Goal: Information Seeking & Learning: Learn about a topic

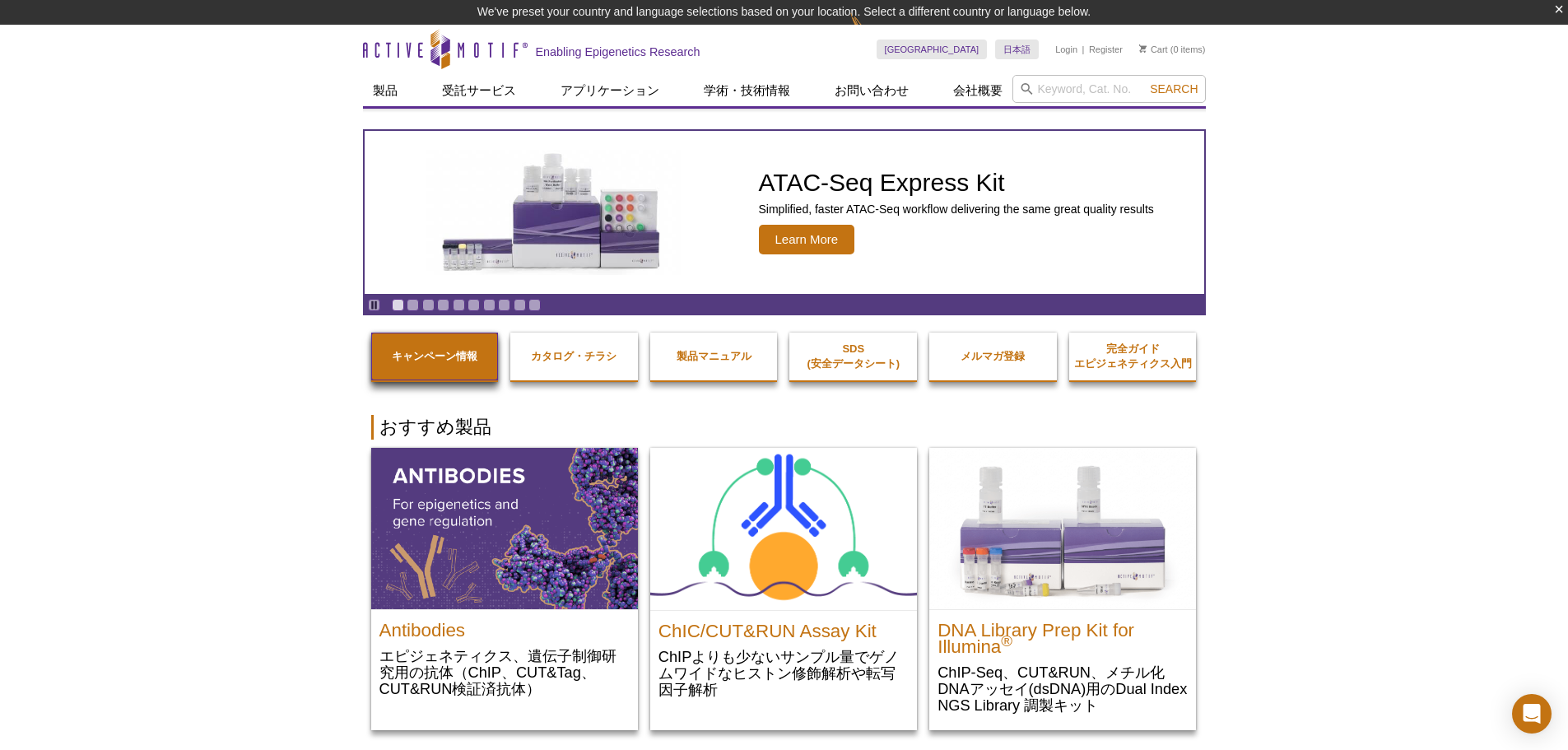
click at [402, 368] on link "キャンペーン情報" at bounding box center [435, 356] width 128 height 48
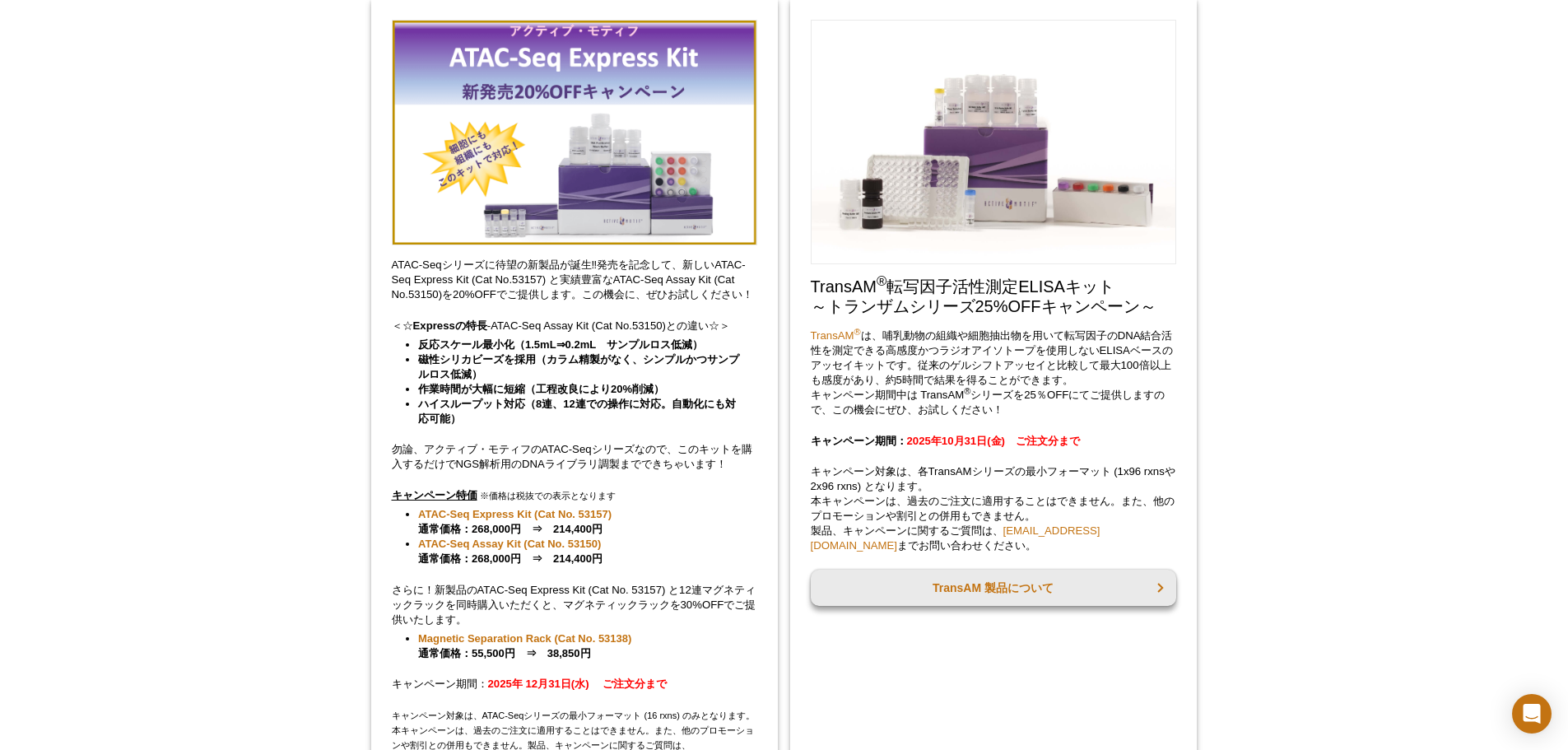
scroll to position [329, 0]
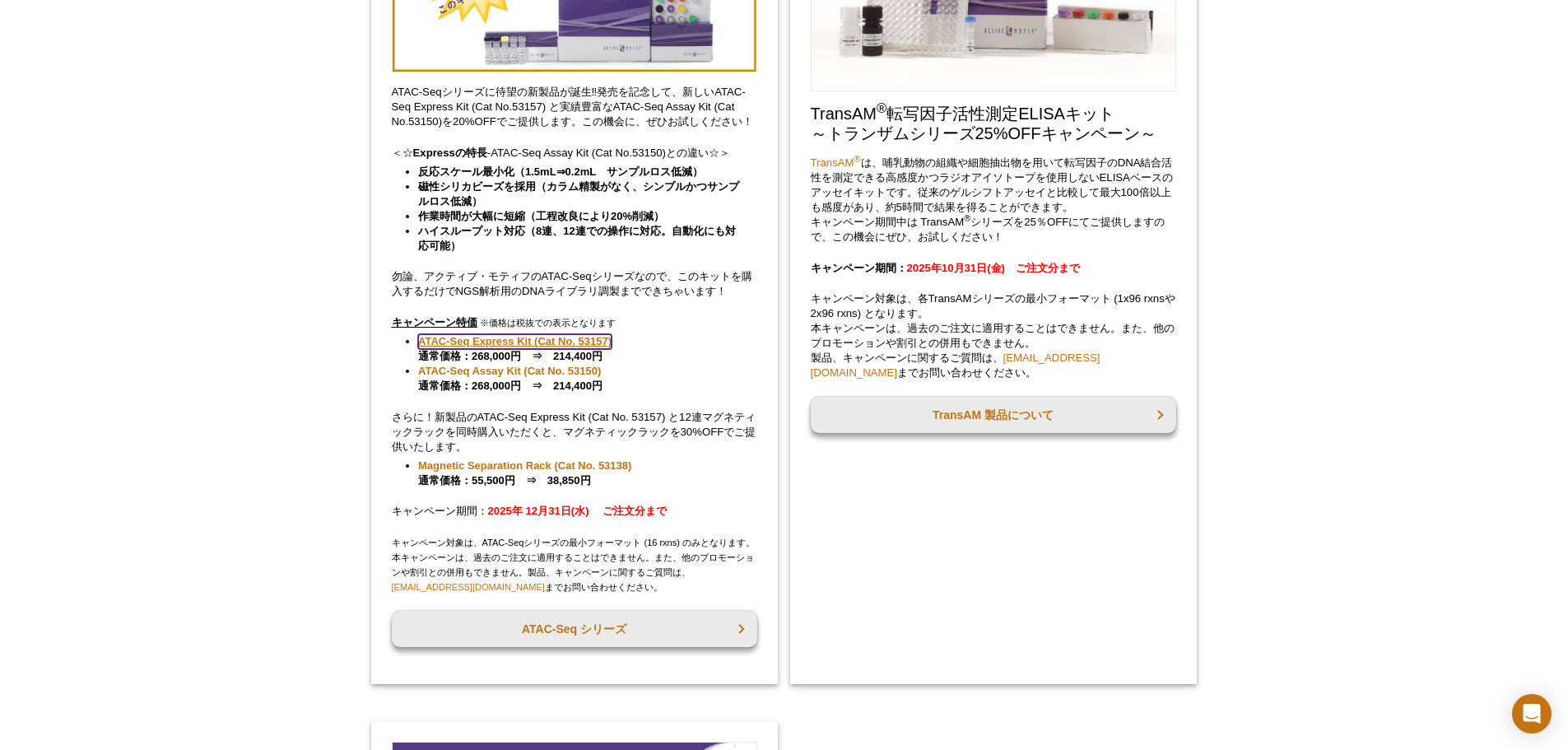
click at [592, 339] on link "ATAC-Seq Express Kit (Cat No. 53157)" at bounding box center [515, 341] width 193 height 15
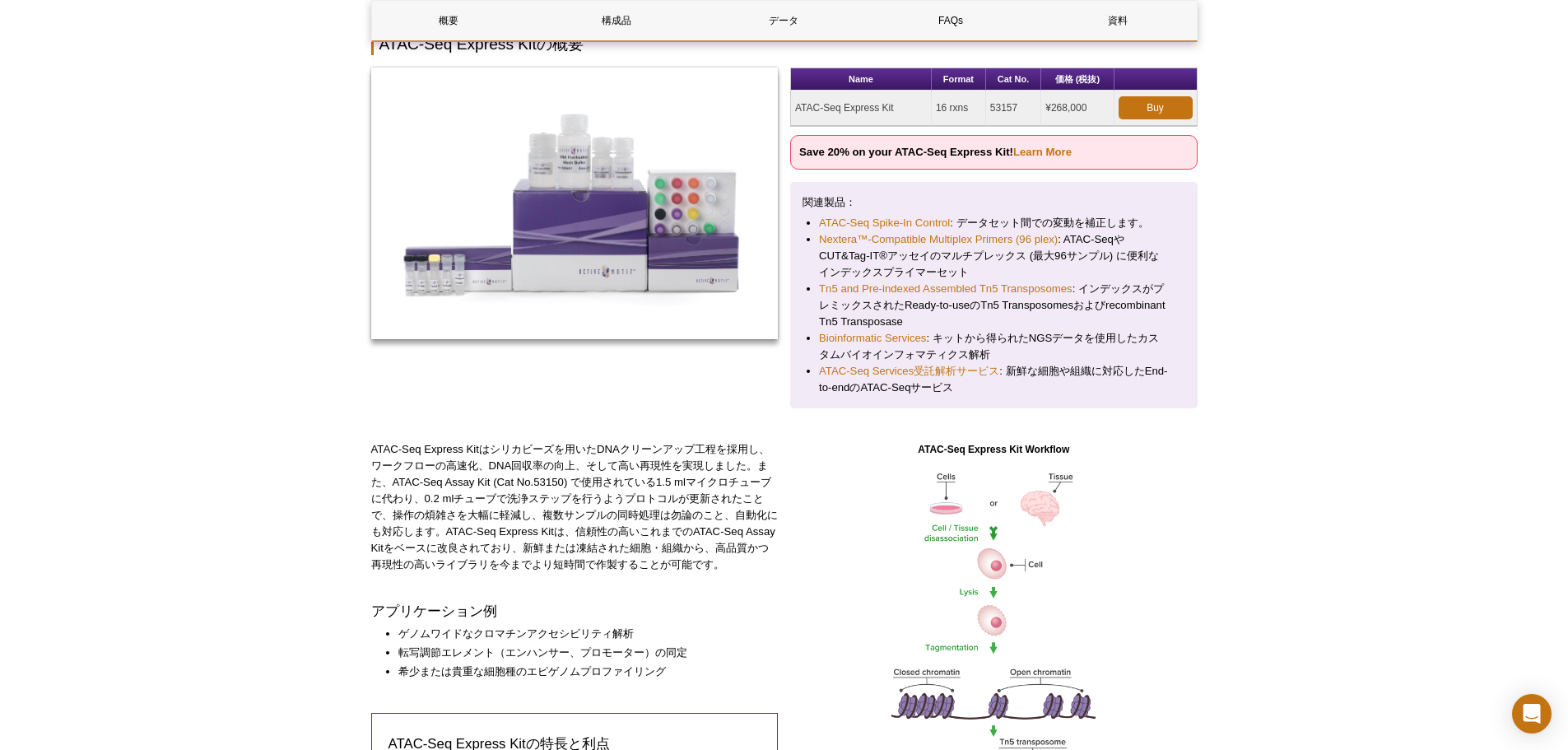
scroll to position [411, 0]
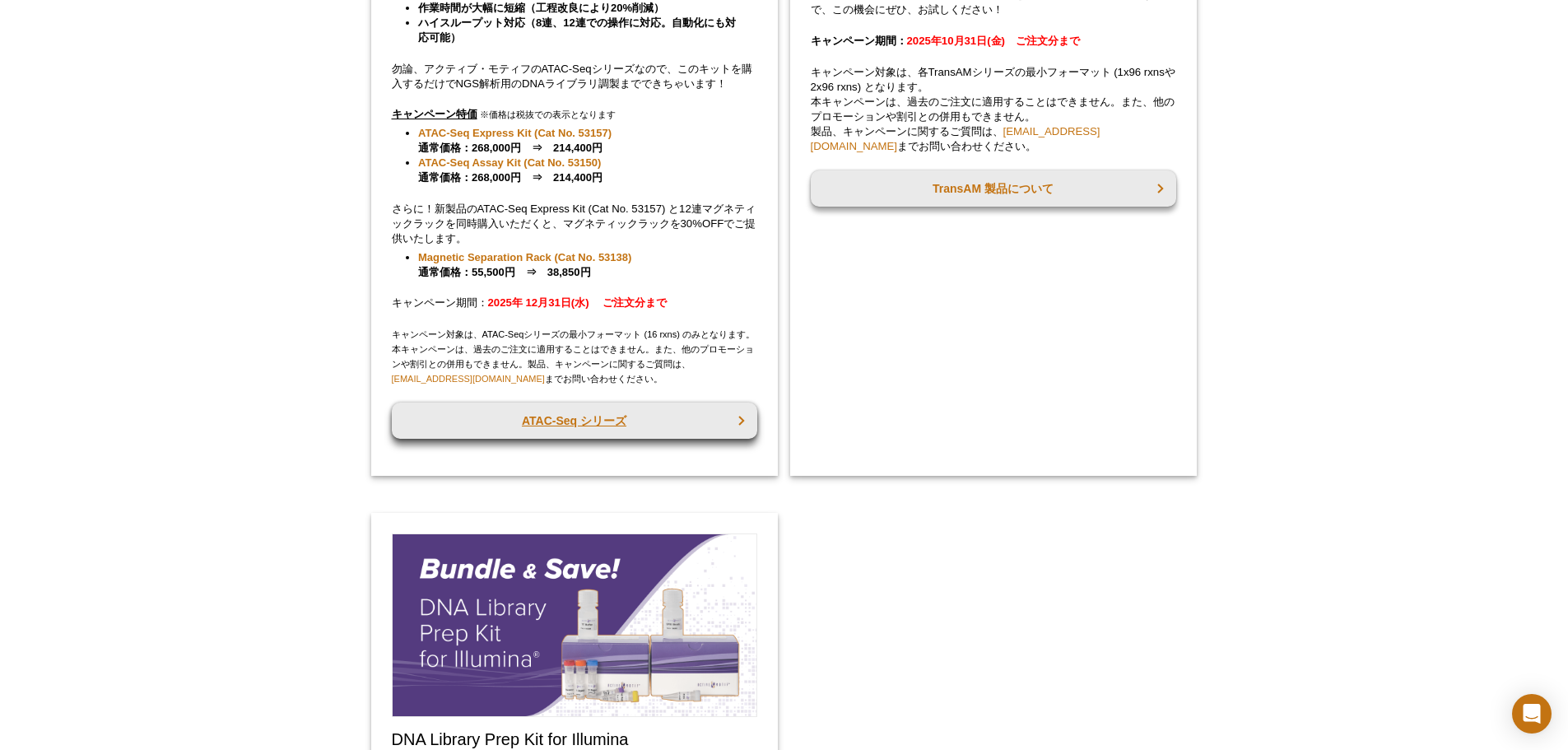
scroll to position [321, 0]
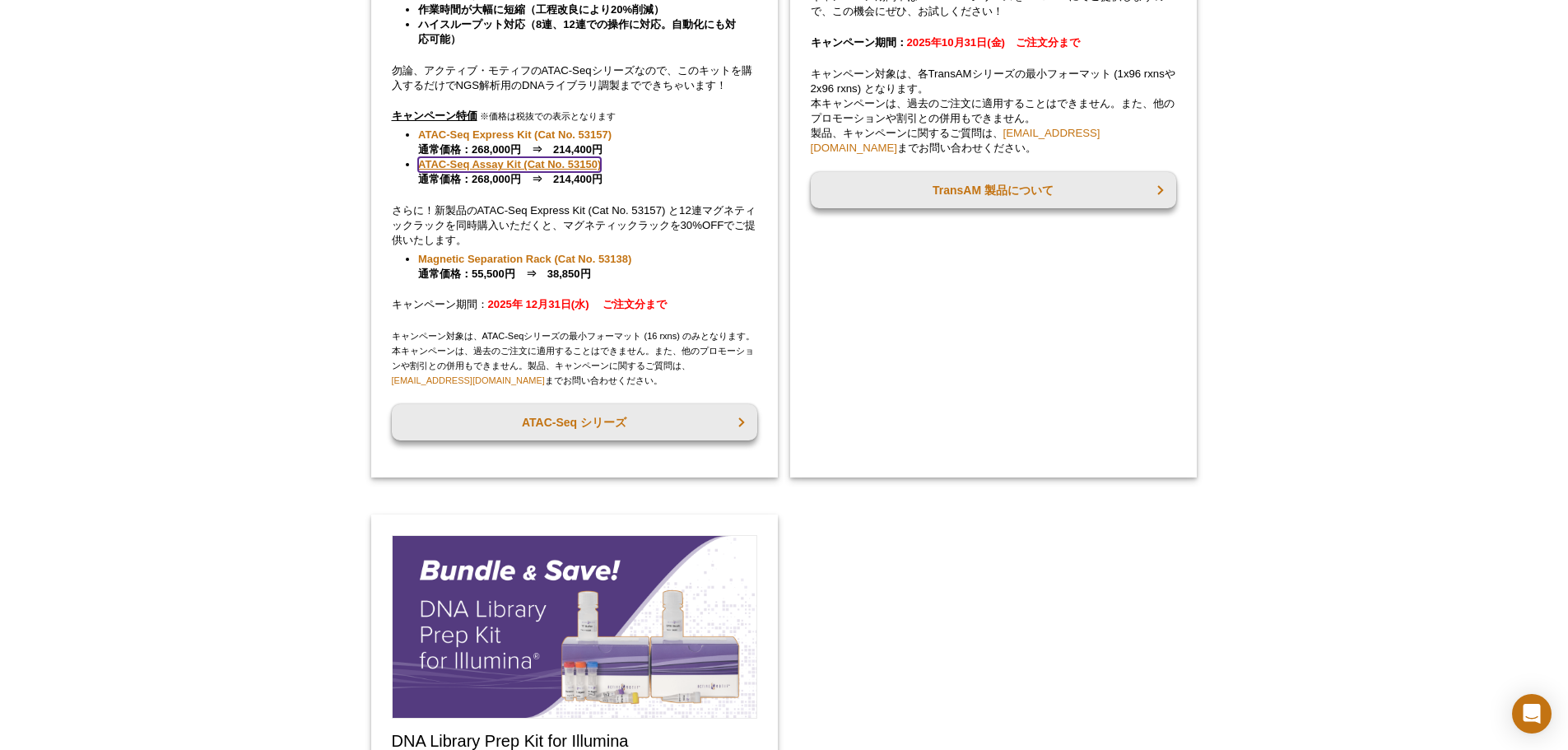
click at [519, 162] on link "ATAC-Seq Assay Kit (Cat No. 53150)" at bounding box center [509, 165] width 183 height 15
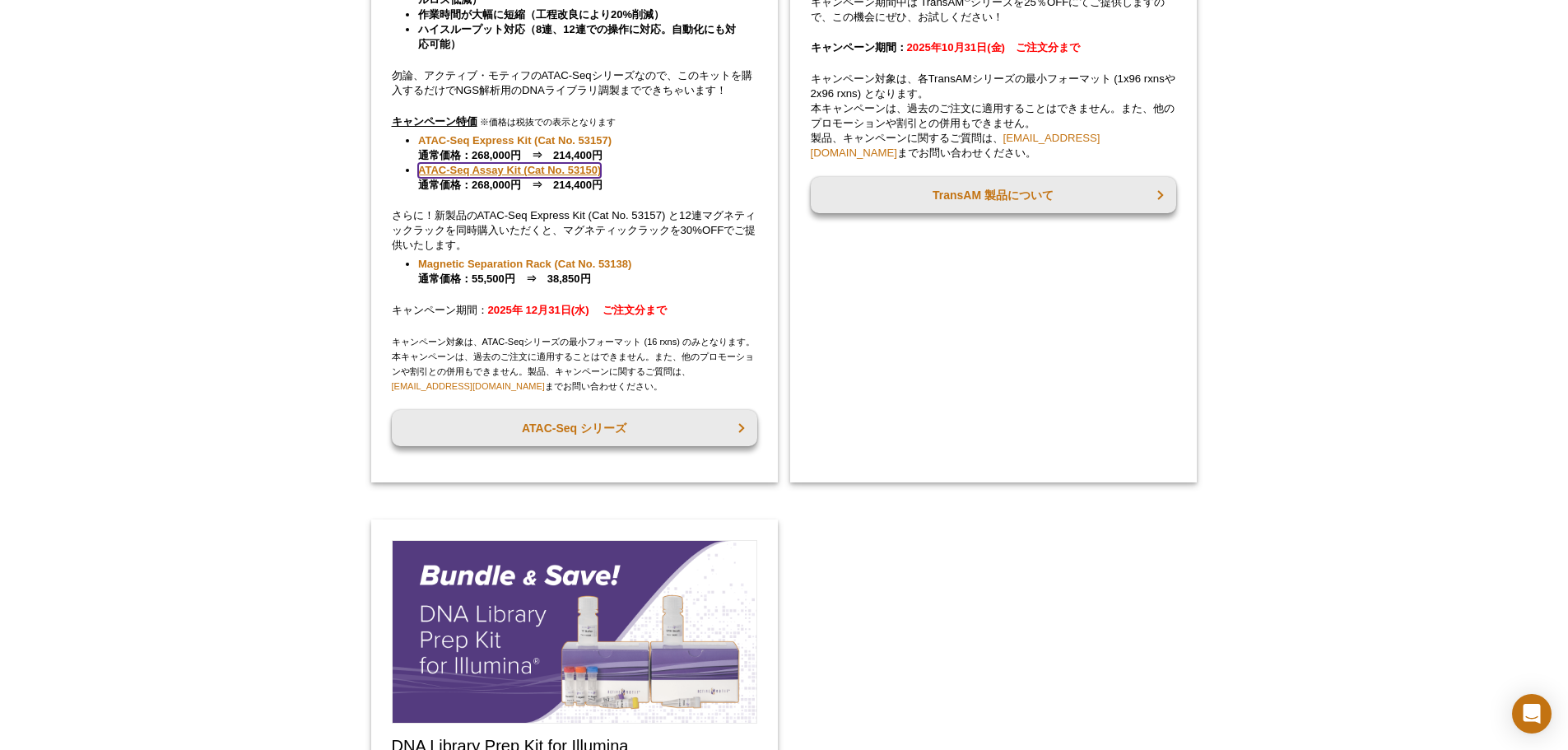
scroll to position [304, 0]
